Goal: Task Accomplishment & Management: Use online tool/utility

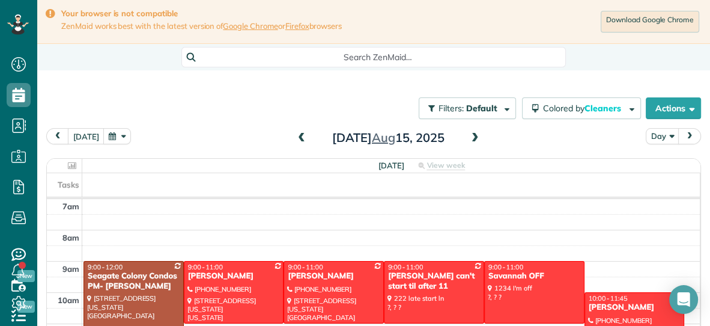
scroll to position [162, 0]
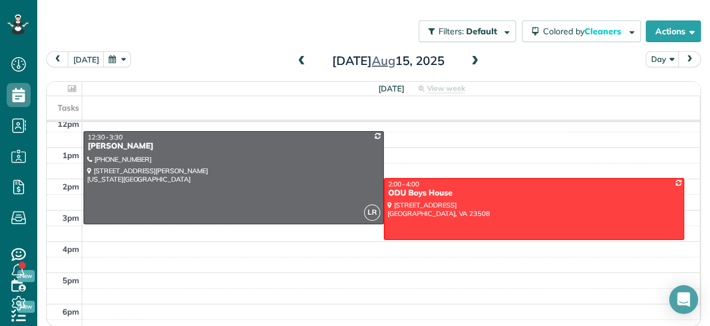
click at [301, 59] on span at bounding box center [301, 61] width 13 height 11
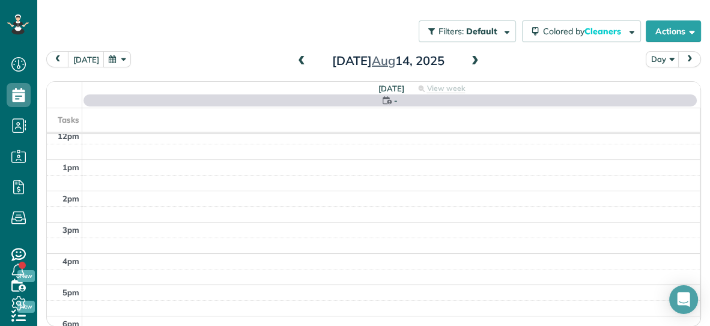
scroll to position [0, 0]
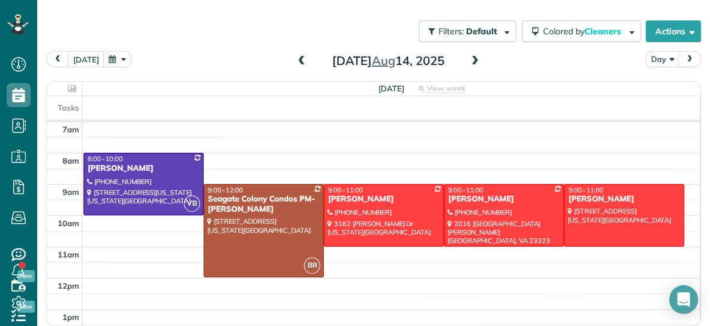
click at [301, 59] on span at bounding box center [301, 61] width 13 height 11
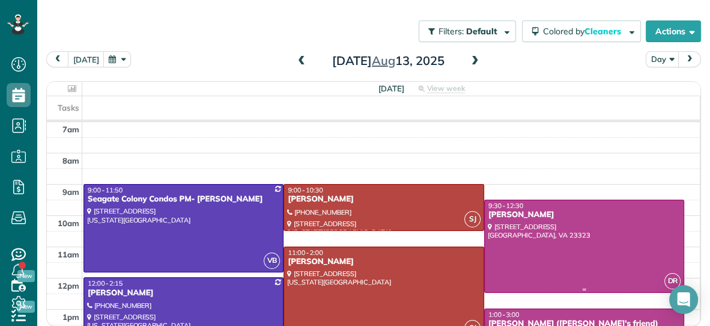
click at [551, 214] on div "[PERSON_NAME]" at bounding box center [584, 215] width 193 height 10
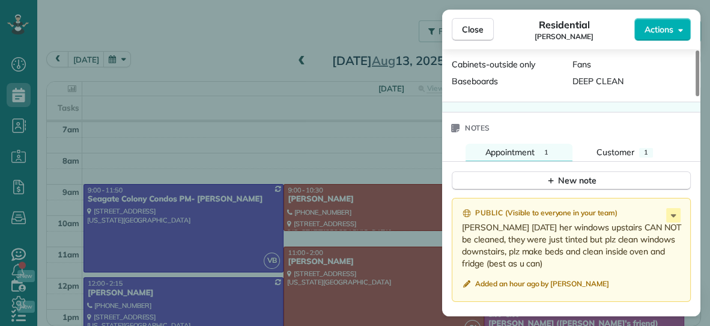
scroll to position [922, 0]
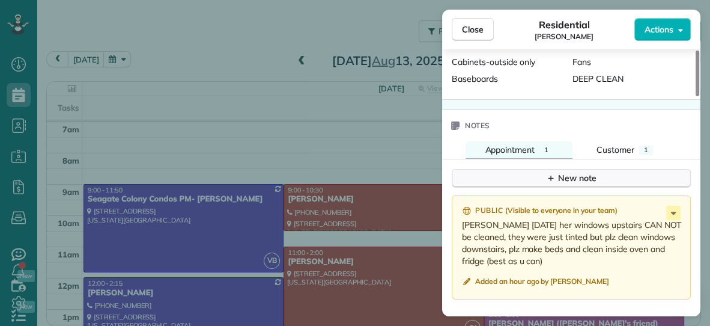
click at [577, 172] on div "New note" at bounding box center [571, 178] width 50 height 13
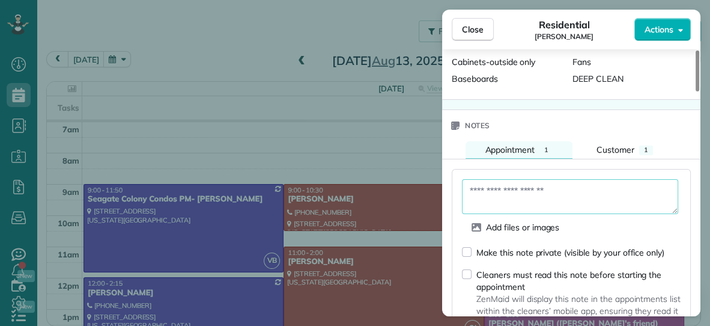
click at [559, 186] on textarea at bounding box center [570, 196] width 216 height 35
type textarea "**********"
click at [650, 22] on button "Actions" at bounding box center [663, 29] width 56 height 23
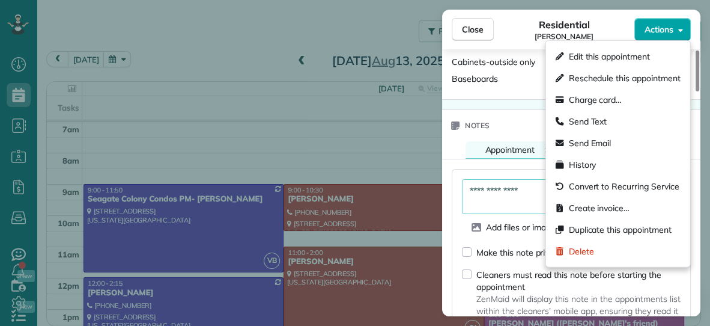
click at [653, 30] on span "Actions" at bounding box center [659, 29] width 29 height 12
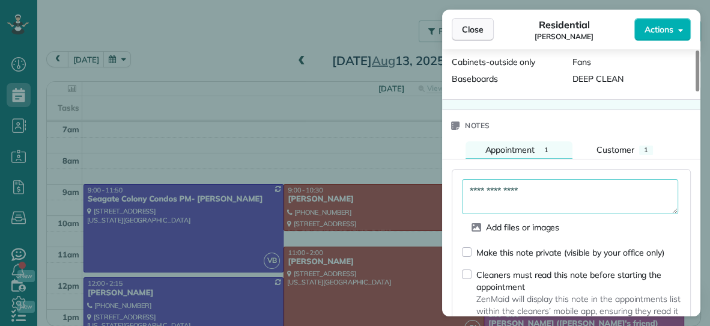
click at [484, 26] on button "Close" at bounding box center [473, 29] width 42 height 23
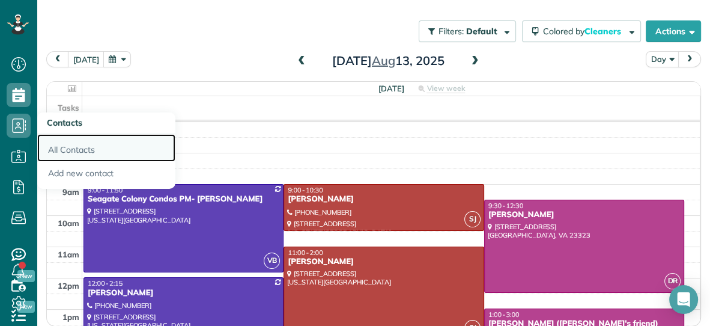
click at [59, 147] on link "All Contacts" at bounding box center [106, 148] width 138 height 28
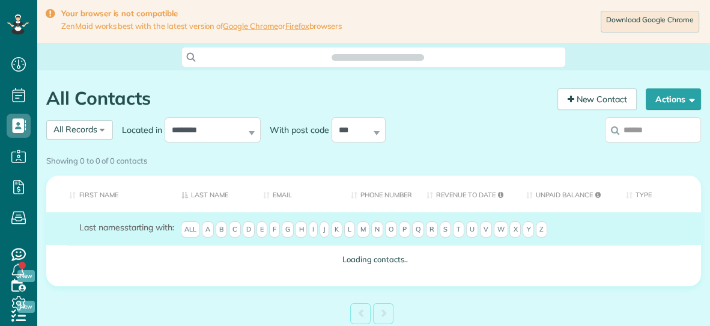
scroll to position [5, 5]
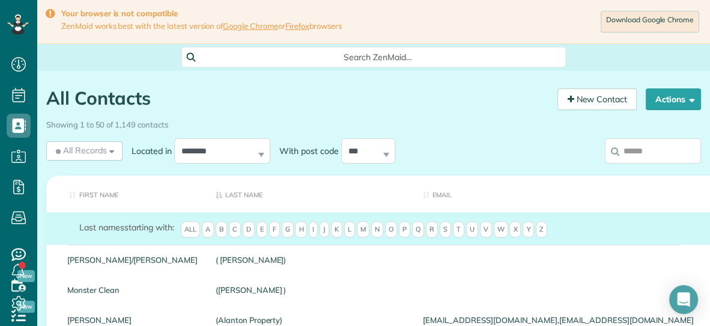
click at [648, 147] on input "search" at bounding box center [653, 150] width 96 height 25
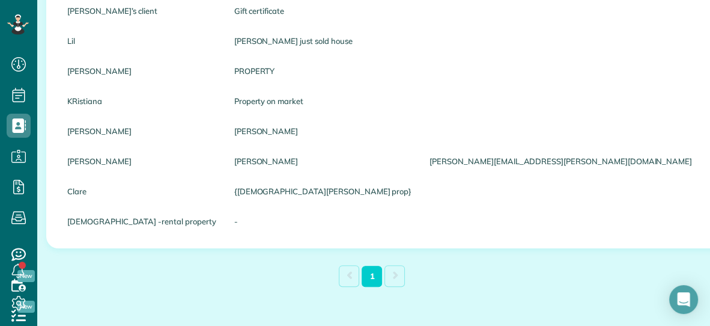
scroll to position [279, 0]
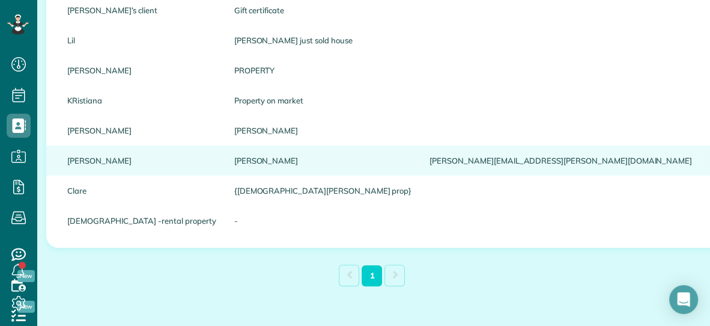
type input "*********"
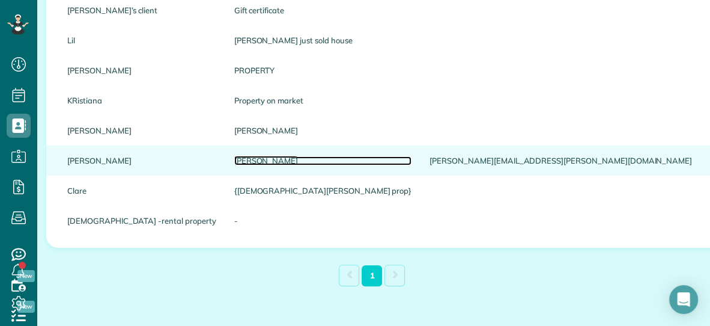
click at [234, 161] on link "Wallace" at bounding box center [323, 160] width 178 height 8
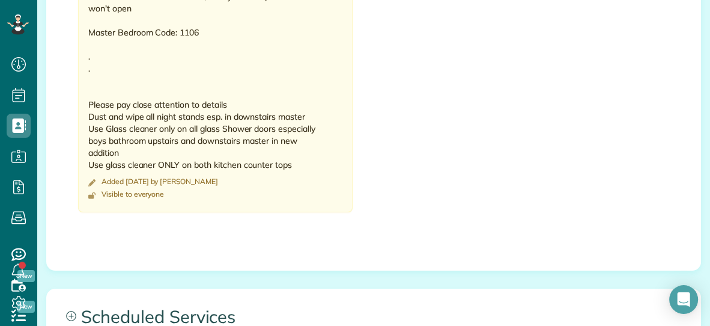
scroll to position [672, 0]
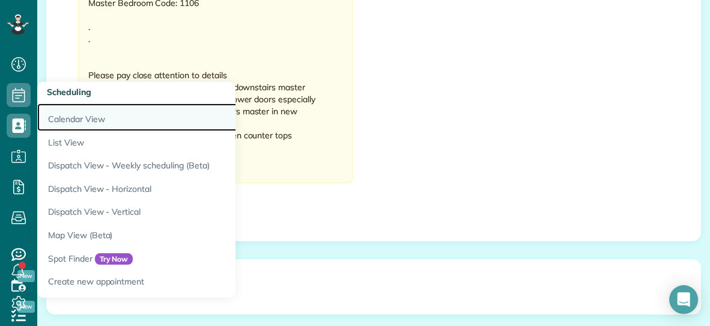
click at [64, 119] on link "Calendar View" at bounding box center [187, 117] width 300 height 28
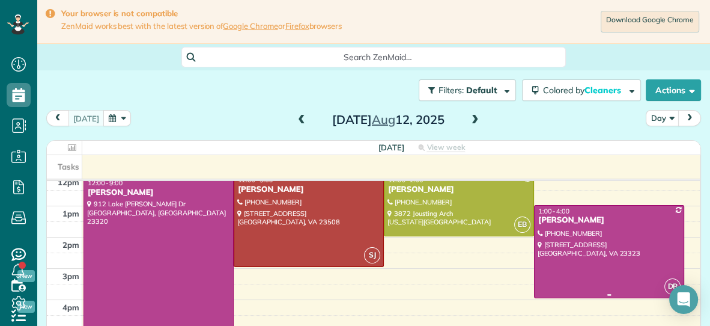
scroll to position [180, 0]
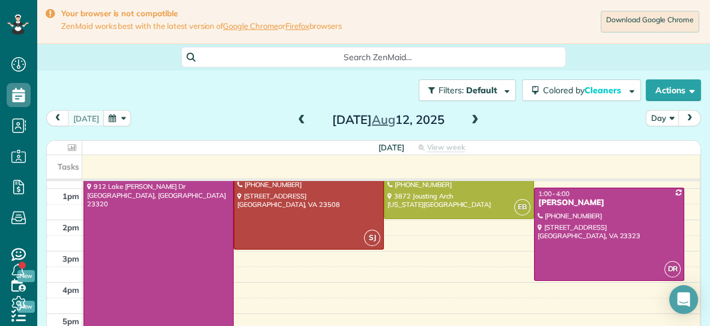
click at [660, 70] on div "Search ZenMaid…" at bounding box center [373, 57] width 673 height 26
click at [655, 101] on div "Filters: Default Colored by Cleaners Color by Cleaner Color by Team Color by St…" at bounding box center [373, 90] width 673 height 40
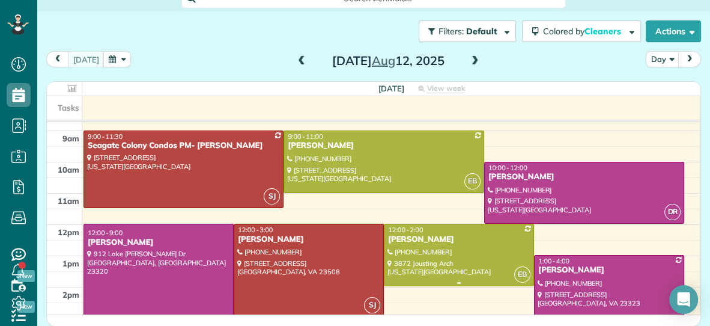
scroll to position [54, 0]
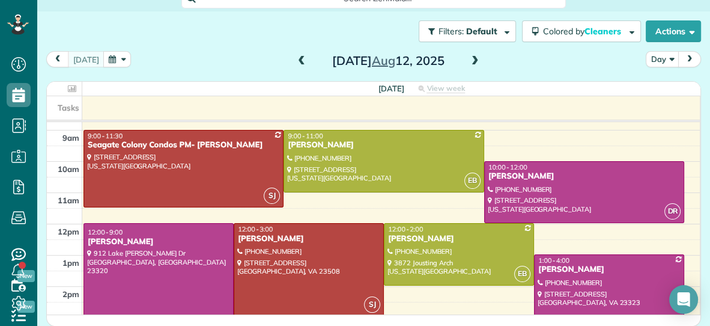
click at [474, 57] on span at bounding box center [475, 61] width 13 height 11
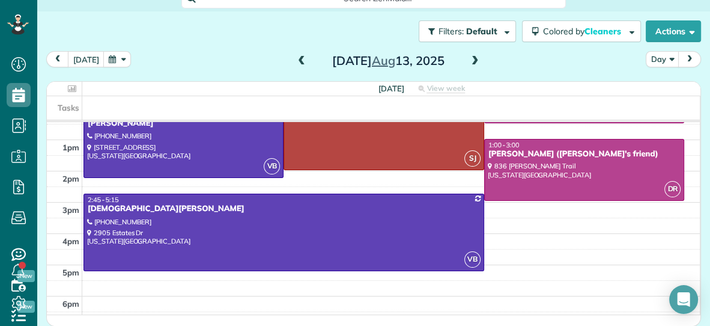
scroll to position [180, 0]
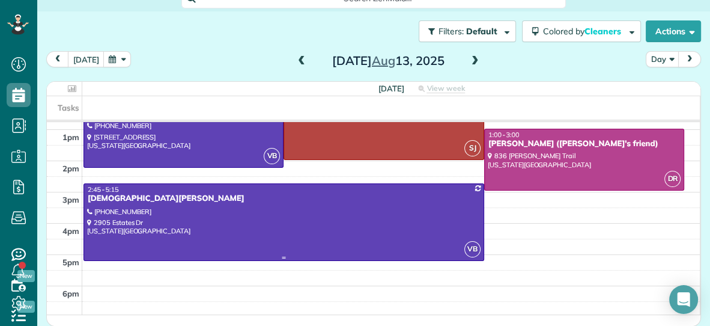
click at [358, 224] on div at bounding box center [284, 222] width 400 height 76
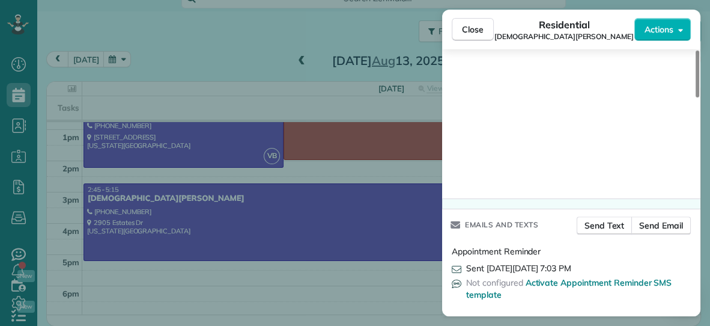
scroll to position [1234, 0]
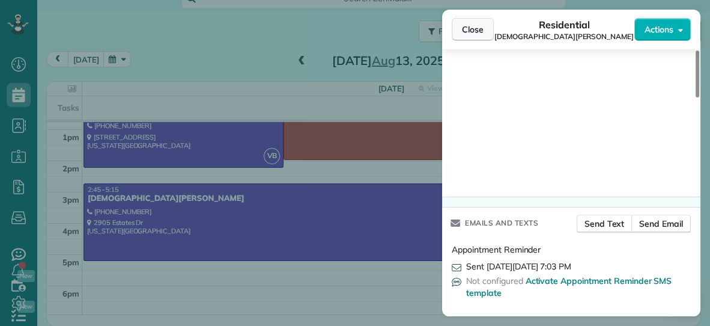
click at [476, 31] on span "Close" at bounding box center [473, 29] width 22 height 12
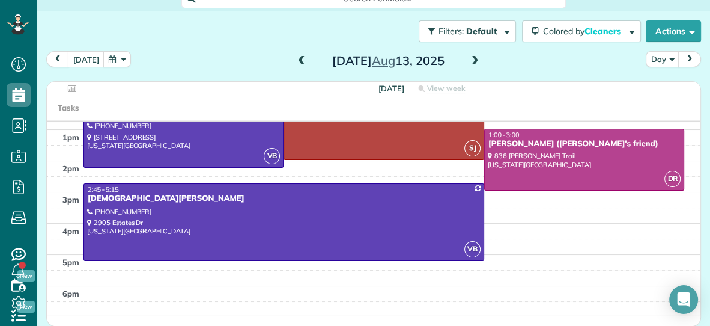
click at [473, 61] on span at bounding box center [475, 61] width 13 height 11
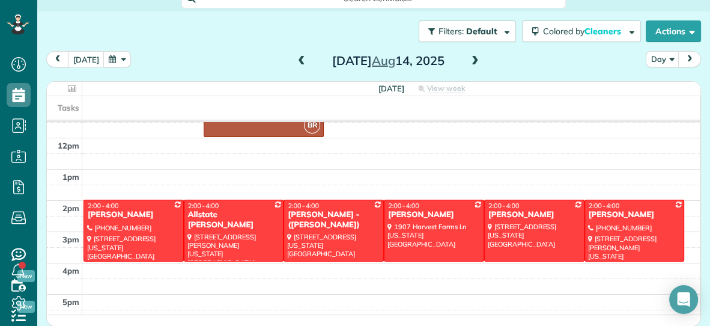
scroll to position [180, 0]
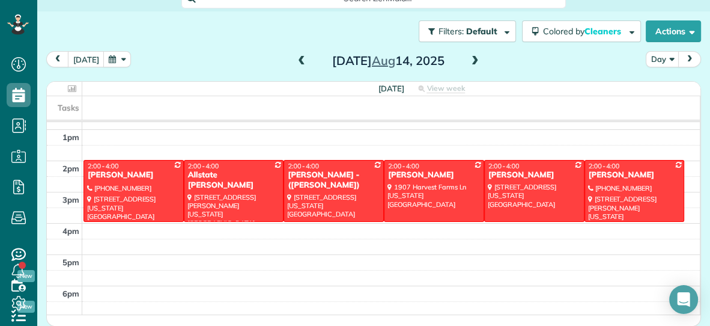
click at [302, 58] on span at bounding box center [301, 61] width 13 height 11
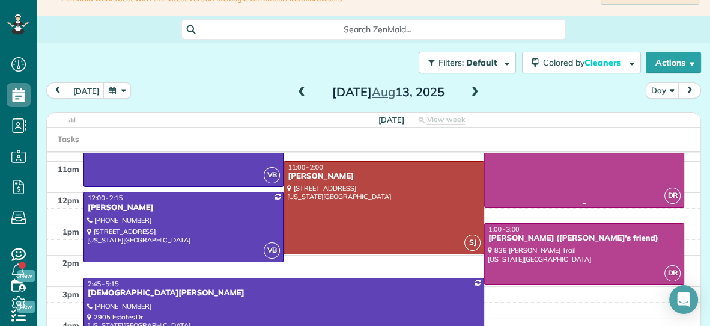
scroll to position [119, 0]
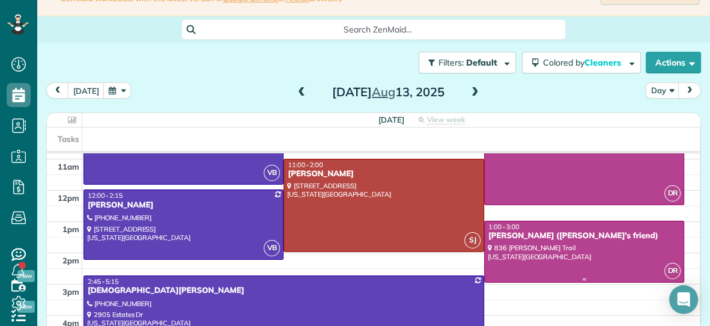
click at [547, 254] on div at bounding box center [584, 251] width 199 height 61
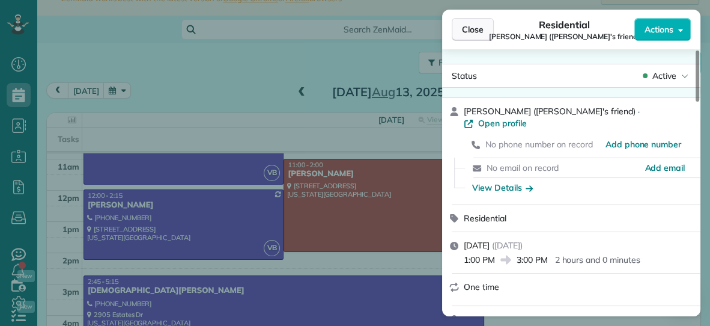
click at [479, 25] on span "Close" at bounding box center [473, 29] width 22 height 12
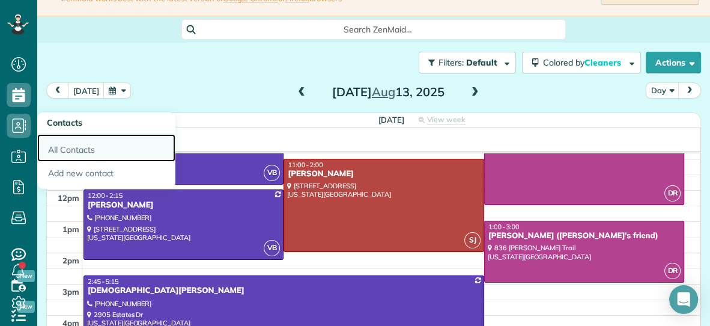
click at [81, 154] on link "All Contacts" at bounding box center [106, 148] width 138 height 28
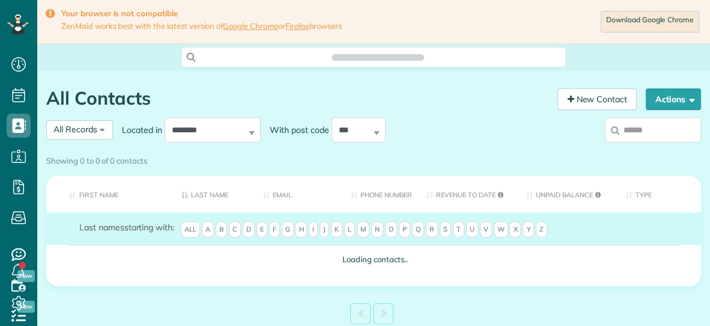
scroll to position [5, 5]
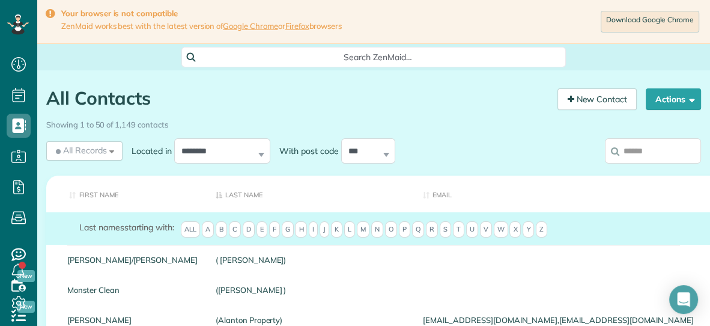
click at [657, 150] on input "search" at bounding box center [653, 150] width 96 height 25
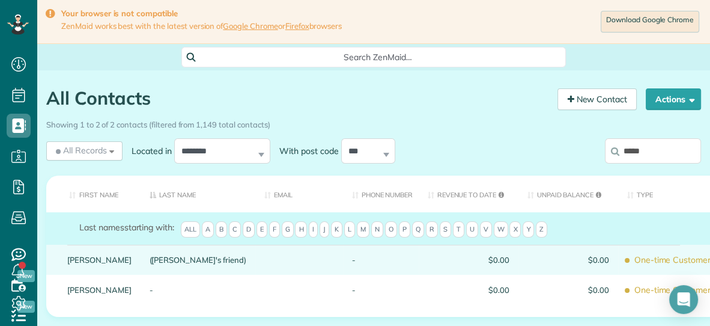
type input "*****"
click at [255, 268] on div at bounding box center [299, 260] width 88 height 30
click at [150, 264] on link "(Katie's friend)" at bounding box center [198, 259] width 97 height 8
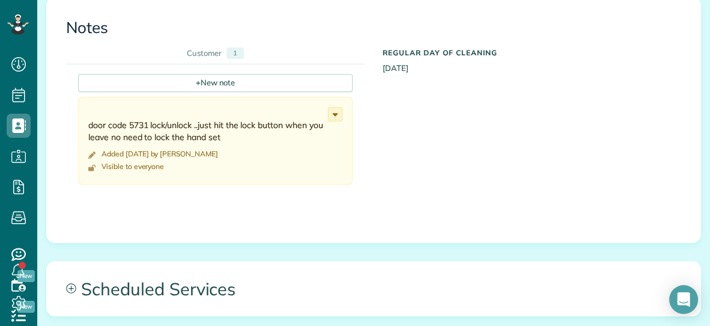
scroll to position [430, 0]
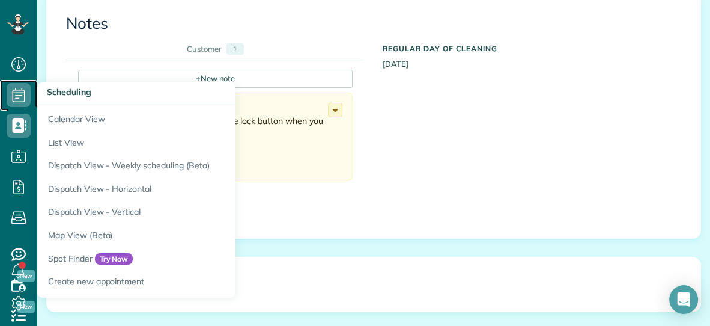
click at [22, 96] on icon at bounding box center [19, 95] width 24 height 24
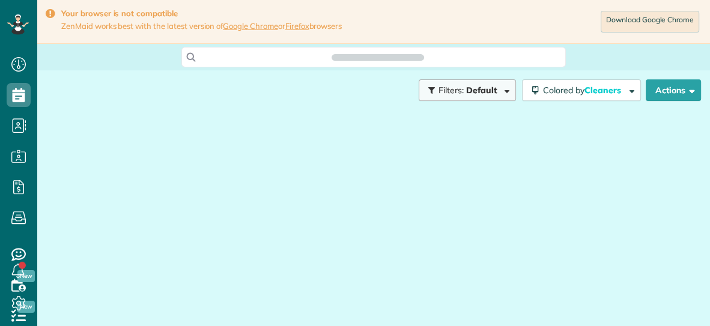
scroll to position [325, 37]
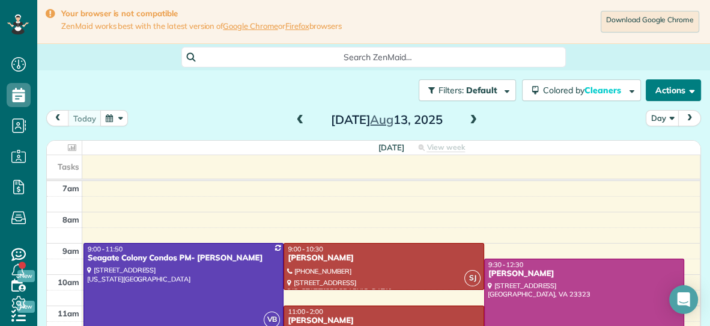
click at [668, 87] on button "Actions" at bounding box center [673, 90] width 55 height 22
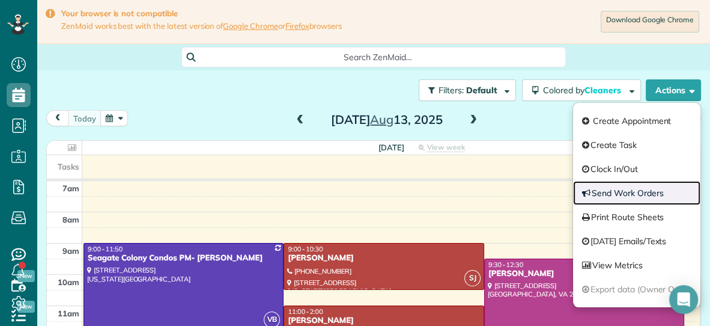
click at [619, 194] on link "Send Work Orders" at bounding box center [636, 193] width 127 height 24
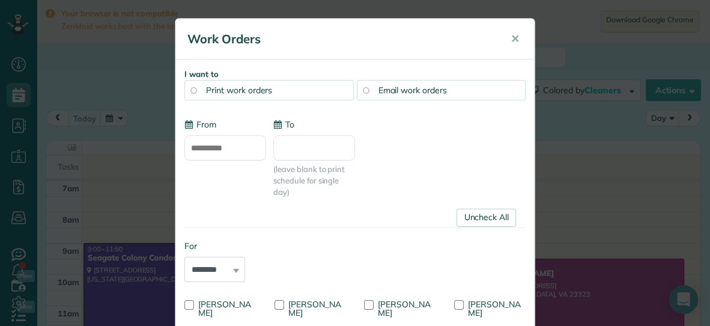
type input "**********"
click at [460, 93] on div "Email work orders" at bounding box center [441, 90] width 169 height 20
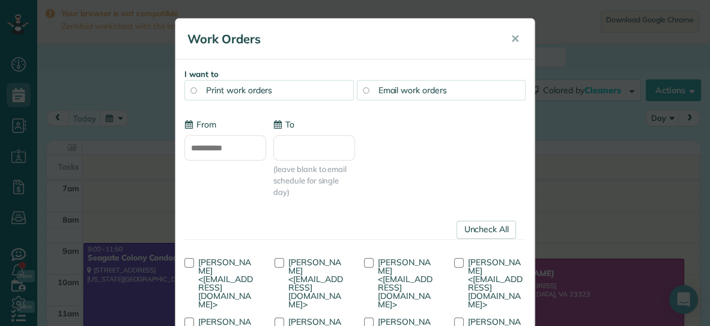
click at [332, 152] on input "To" at bounding box center [314, 147] width 82 height 25
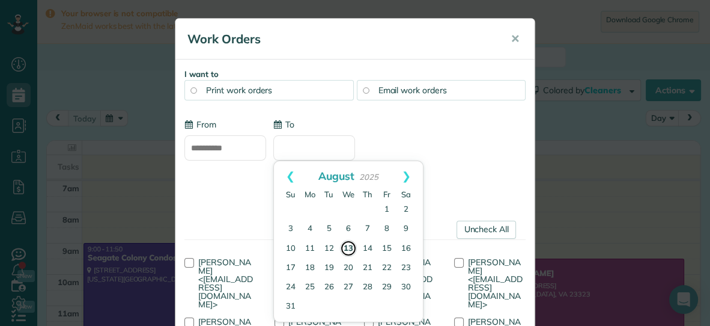
click at [350, 245] on link "13" at bounding box center [348, 248] width 17 height 17
type input "**********"
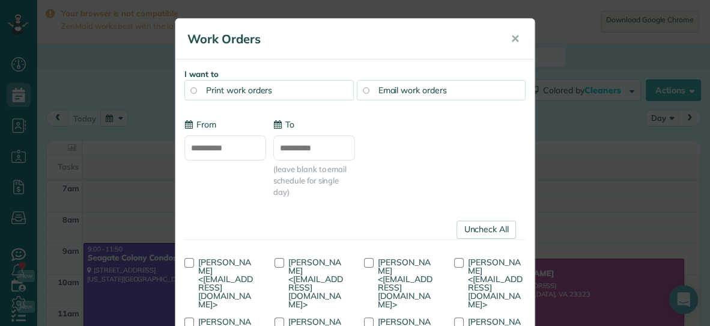
click at [350, 245] on form "**********" at bounding box center [354, 284] width 341 height 333
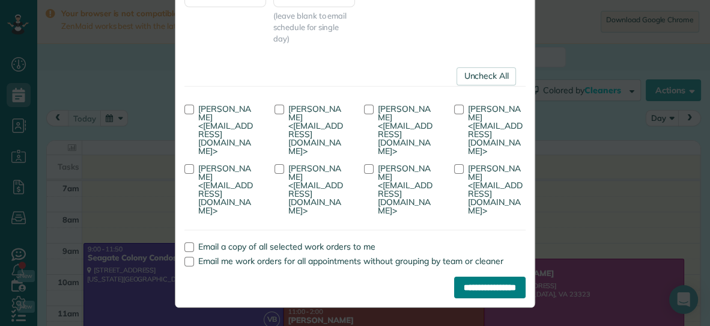
click at [468, 283] on input "**********" at bounding box center [490, 287] width 72 height 22
